Goal: Navigation & Orientation: Find specific page/section

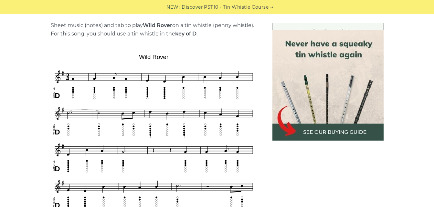
scroll to position [162, 0]
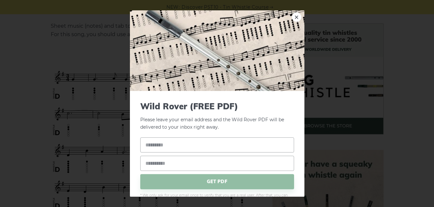
drag, startPoint x: 141, startPoint y: 128, endPoint x: 29, endPoint y: 75, distance: 123.7
click at [29, 75] on div "× Wild Rover (FREE PDF) Please leave your email address and the Wild Rover PDF …" at bounding box center [217, 103] width 434 height 207
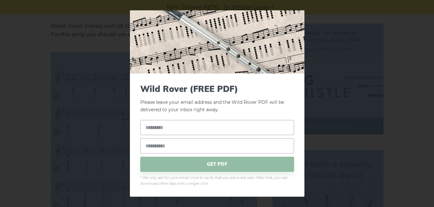
drag, startPoint x: -1, startPoint y: 78, endPoint x: 12, endPoint y: 107, distance: 32.0
click at [10, 101] on div "× Wild Rover (FREE PDF) Please leave your email address and the Wild Rover PDF …" at bounding box center [217, 103] width 434 height 207
click at [31, 81] on div "× Wild Rover (FREE PDF) Please leave your email address and the Wild Rover PDF …" at bounding box center [217, 103] width 434 height 207
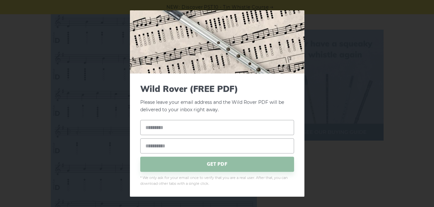
scroll to position [129, 0]
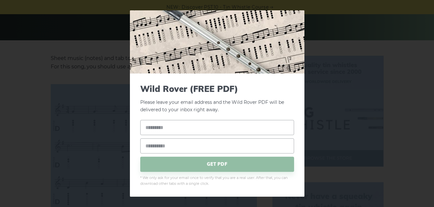
click at [20, 94] on div "× Wild Rover (FREE PDF) Please leave your email address and the Wild Rover PDF …" at bounding box center [217, 103] width 434 height 207
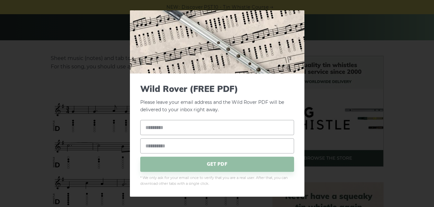
drag, startPoint x: 16, startPoint y: 63, endPoint x: 18, endPoint y: 58, distance: 5.5
click at [16, 61] on div "× Wild Rover (FREE PDF) Please leave your email address and the Wild Rover PDF …" at bounding box center [217, 103] width 434 height 207
click at [12, 37] on div "× Wild Rover (FREE PDF) Please leave your email address and the Wild Rover PDF …" at bounding box center [217, 103] width 434 height 207
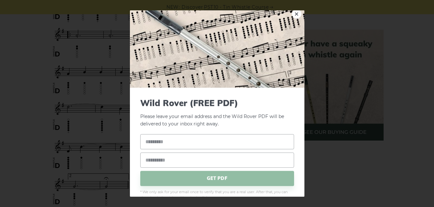
scroll to position [0, 0]
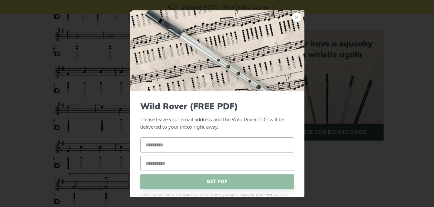
click at [293, 16] on link "×" at bounding box center [297, 17] width 10 height 10
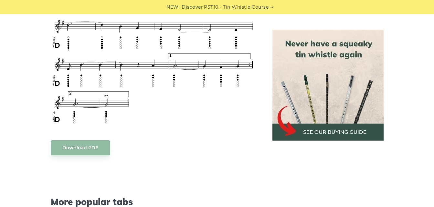
scroll to position [485, 0]
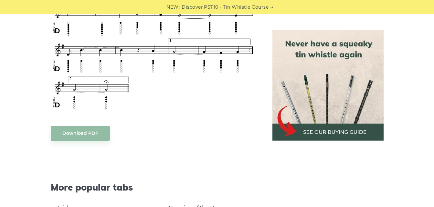
click at [86, 135] on body "NEW: Discover PST10 - Tin Whistle Course Lessons Fingering Charts Tabs & Notes …" at bounding box center [217, 123] width 434 height 1217
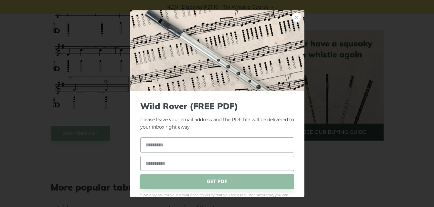
click at [292, 19] on link "×" at bounding box center [297, 17] width 10 height 10
click at [293, 18] on link "×" at bounding box center [297, 17] width 10 height 10
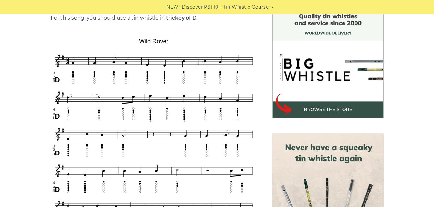
scroll to position [194, 0]
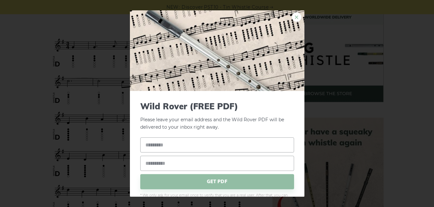
click at [292, 15] on link "×" at bounding box center [297, 17] width 10 height 10
click at [292, 18] on link "×" at bounding box center [297, 17] width 10 height 10
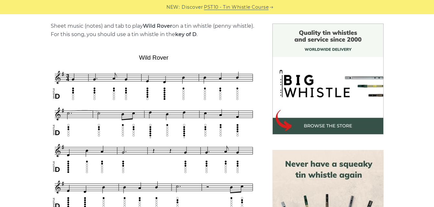
scroll to position [226, 0]
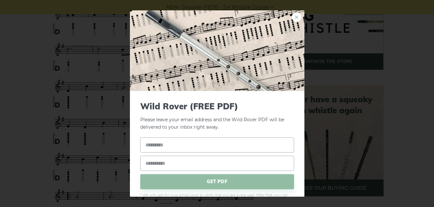
drag, startPoint x: 103, startPoint y: 82, endPoint x: 292, endPoint y: 16, distance: 200.5
click at [292, 15] on link "×" at bounding box center [297, 17] width 10 height 10
